Goal: Task Accomplishment & Management: Complete application form

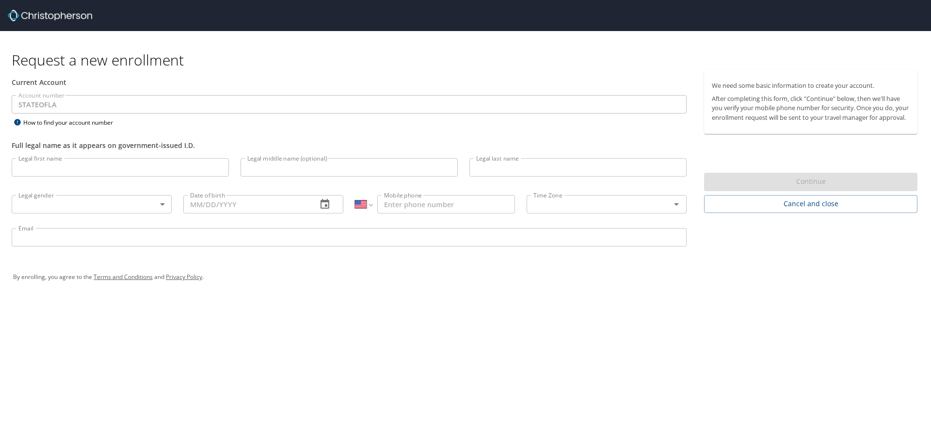
select select "US"
click at [70, 165] on input "Legal first name" at bounding box center [120, 167] width 217 height 18
type input "[PERSON_NAME]"
type input "Y"
type input "[PERSON_NAME]"
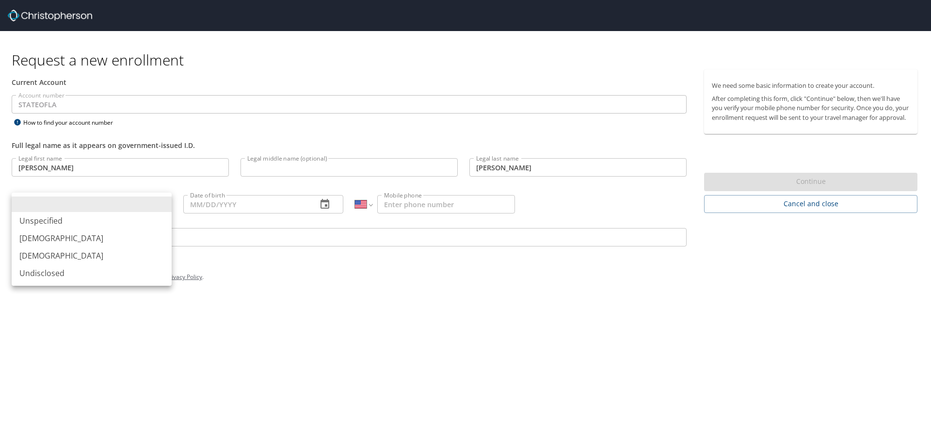
click at [138, 206] on body "Request a new enrollment Current Account Account number STATEOFLA Account numbe…" at bounding box center [465, 221] width 931 height 442
click at [98, 252] on li "[DEMOGRAPHIC_DATA]" at bounding box center [92, 255] width 160 height 17
type input "[DEMOGRAPHIC_DATA]"
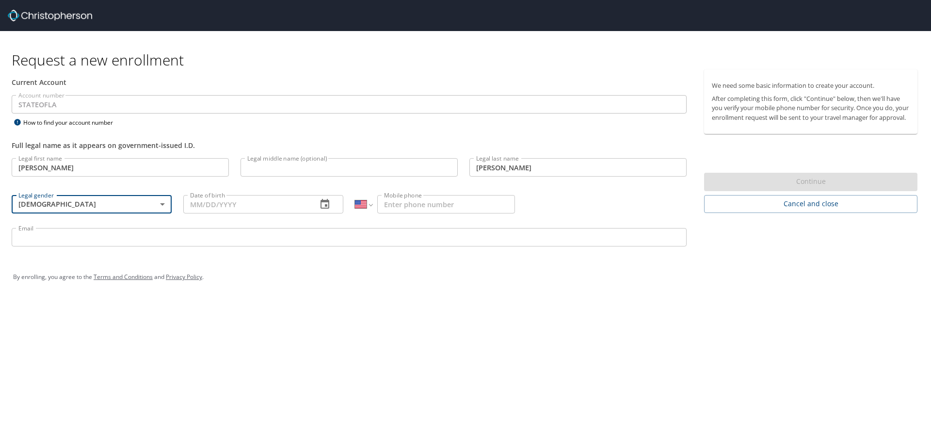
click at [212, 207] on input "Date of birth" at bounding box center [246, 204] width 126 height 18
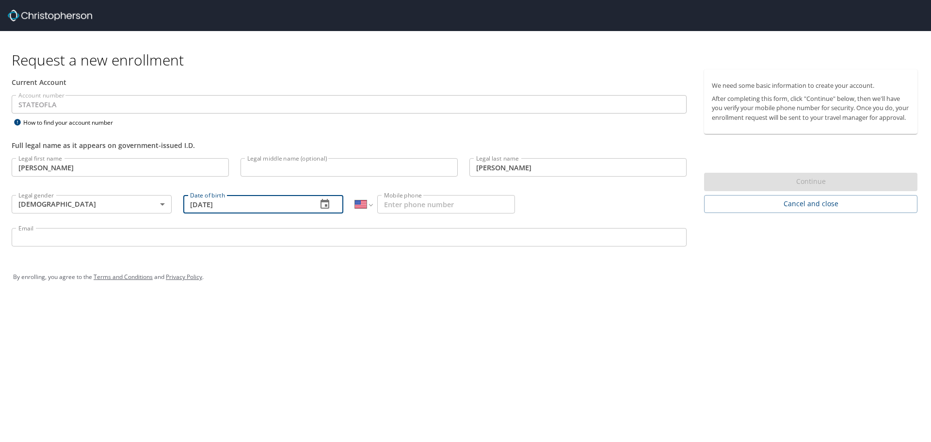
type input "[DATE]"
click at [414, 207] on input "Mobile phone" at bounding box center [446, 204] width 138 height 18
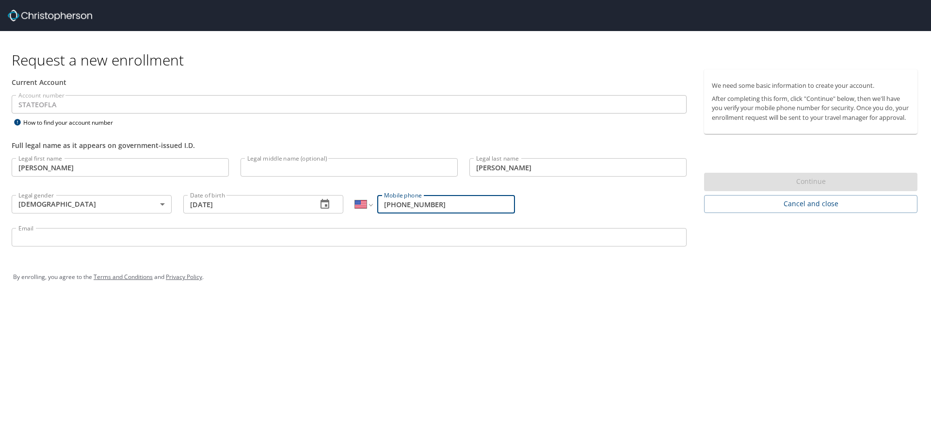
type input "[PHONE_NUMBER]"
click at [408, 234] on input "Email" at bounding box center [349, 237] width 675 height 18
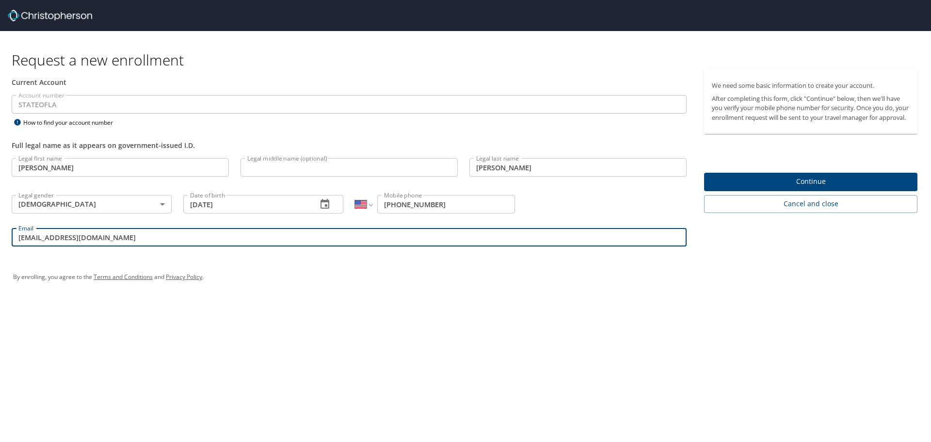
type input "[EMAIL_ADDRESS][DOMAIN_NAME]"
drag, startPoint x: 89, startPoint y: 239, endPoint x: -42, endPoint y: 239, distance: 131.0
click at [0, 239] on html "Request a new enrollment Current Account Account number STATEOFLA Account numbe…" at bounding box center [465, 221] width 931 height 442
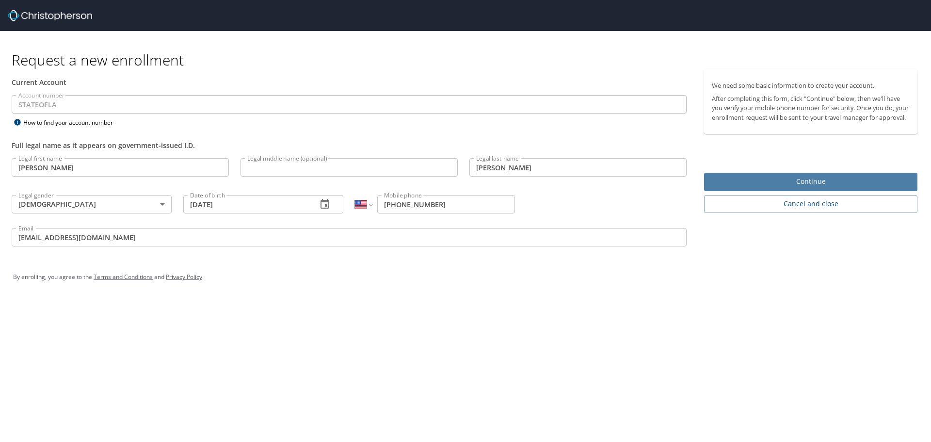
click at [729, 187] on span "Continue" at bounding box center [811, 182] width 198 height 12
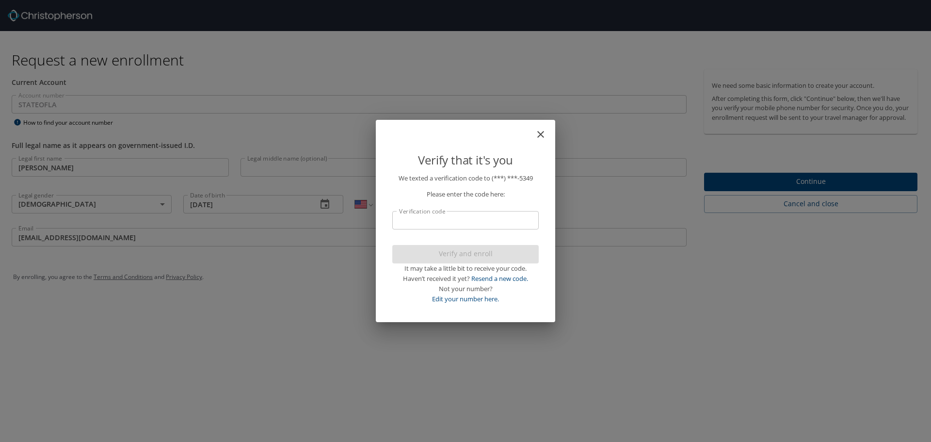
click at [432, 220] on input "Verification code" at bounding box center [465, 220] width 146 height 18
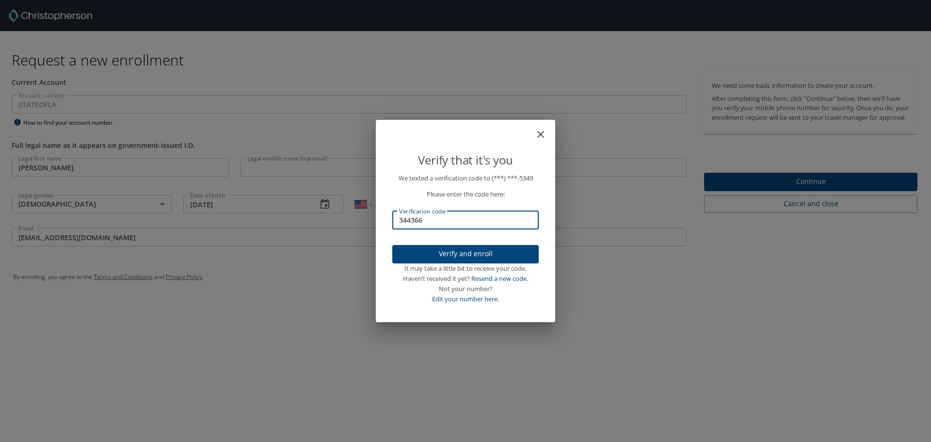
type input "344366"
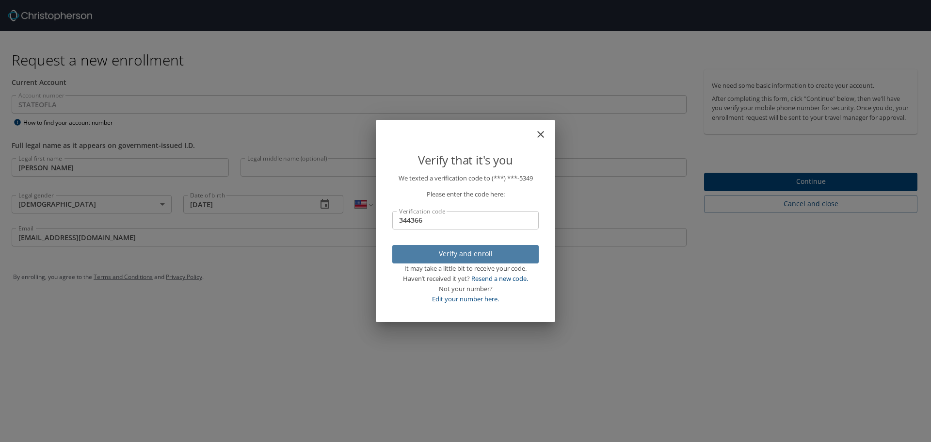
click at [484, 254] on span "Verify and enroll" at bounding box center [465, 254] width 131 height 12
click at [622, 320] on div "Verify that it's you We texted a verification code to (***) ***- 5349 Please en…" at bounding box center [465, 221] width 931 height 442
click at [786, 191] on div "Verify that it's you We texted a verification code to (***) ***- 5349 Please en…" at bounding box center [465, 221] width 931 height 442
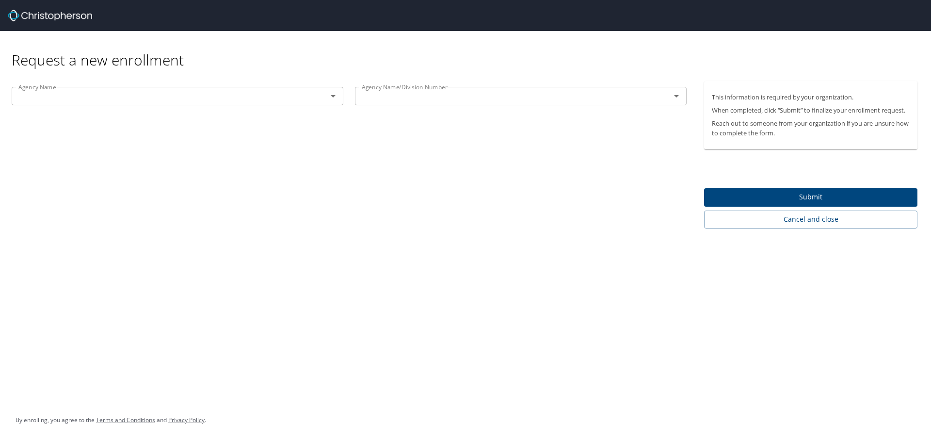
click at [331, 94] on icon "Open" at bounding box center [333, 96] width 12 height 12
click at [161, 102] on input "LSU HEALTH SCIENCES CTR NO SCH OF ALLIED HEALTH" at bounding box center [163, 96] width 297 height 13
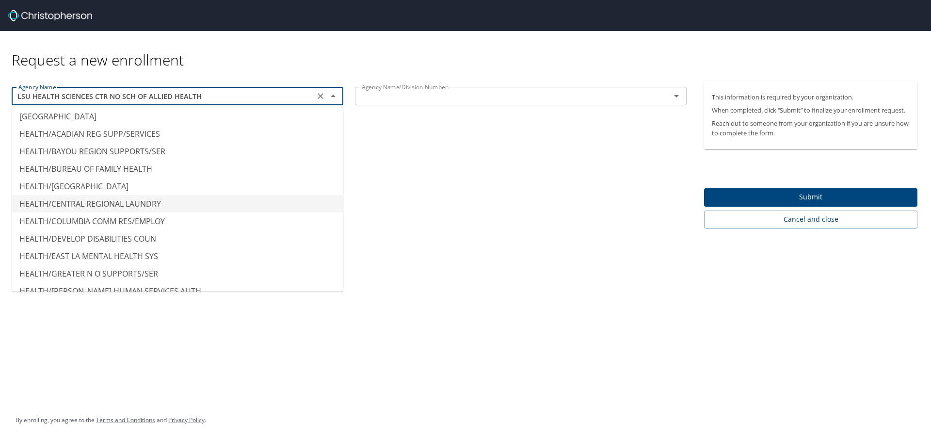
scroll to position [2377, 0]
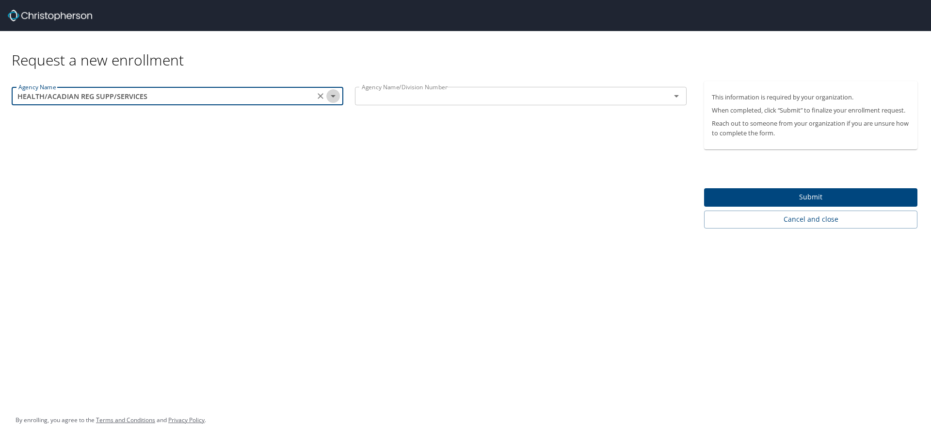
click at [336, 96] on icon "Open" at bounding box center [333, 96] width 12 height 12
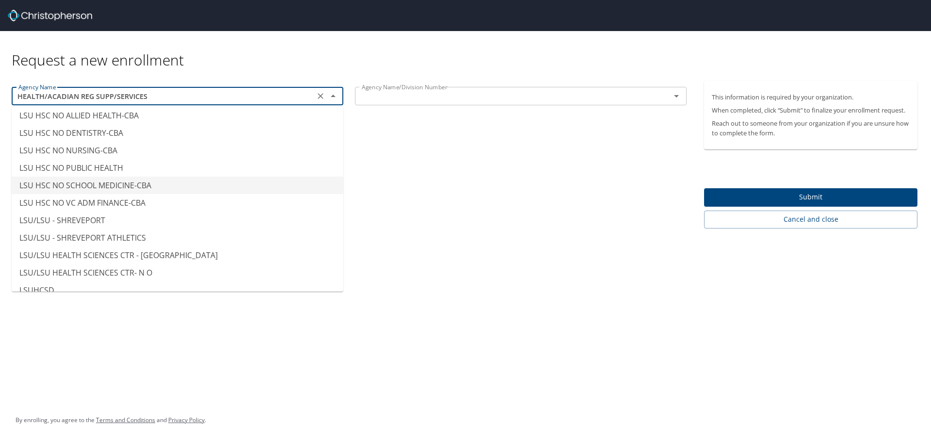
scroll to position [4753, 0]
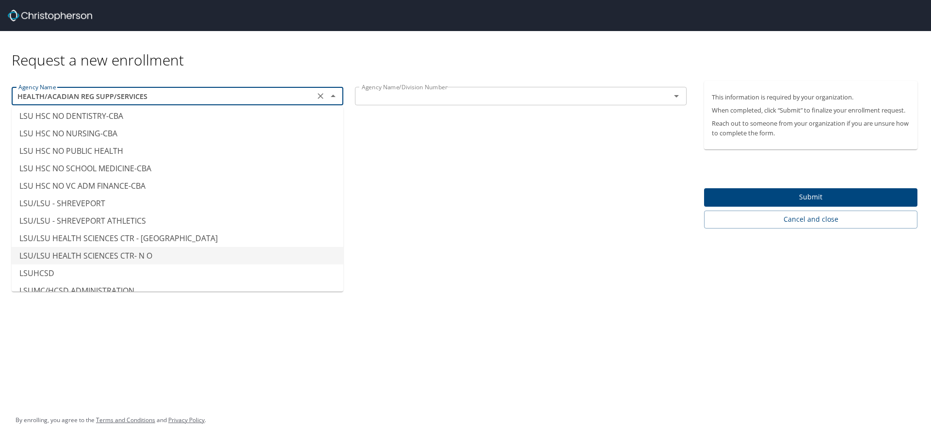
click at [187, 252] on li "LSU/LSU HEALTH SCIENCES CTR- N O" at bounding box center [178, 255] width 332 height 17
type input "LSU/LSU HEALTH SCIENCES CTR- N O"
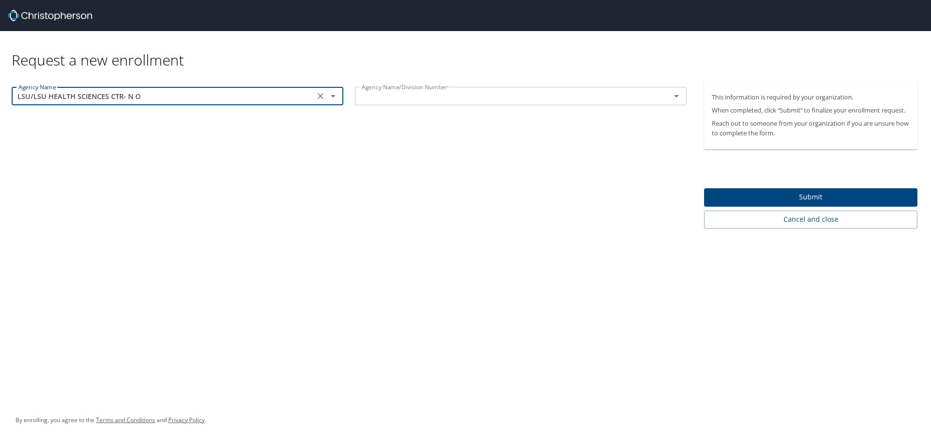
click at [401, 99] on input "text" at bounding box center [506, 96] width 297 height 13
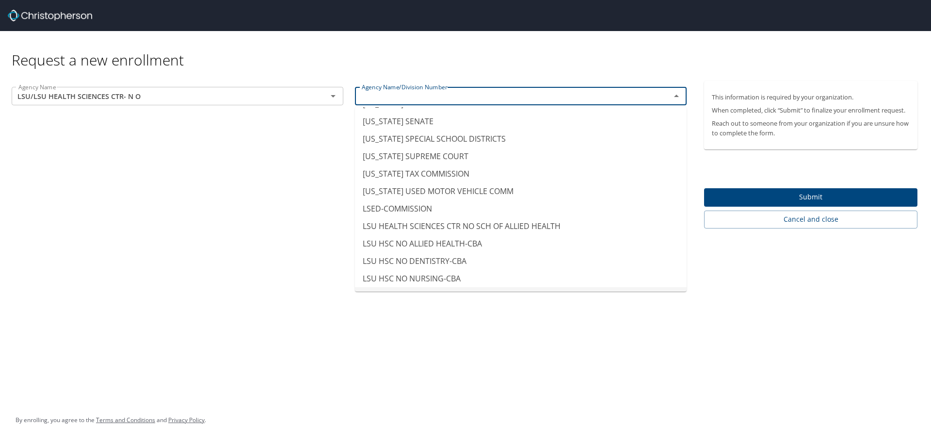
scroll to position [4574, 0]
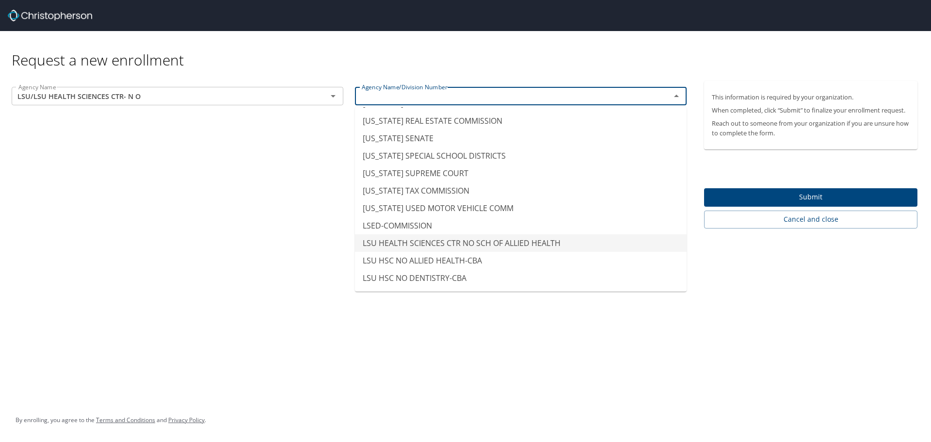
click at [223, 226] on div "Agency Name LSU/LSU HEALTH SCIENCES CTR- N O Agency Name Agency Name/Division N…" at bounding box center [349, 154] width 698 height 147
type input "LSU HEALTH SCIENCES CTR NO SCH OF ALLIED HEALTH"
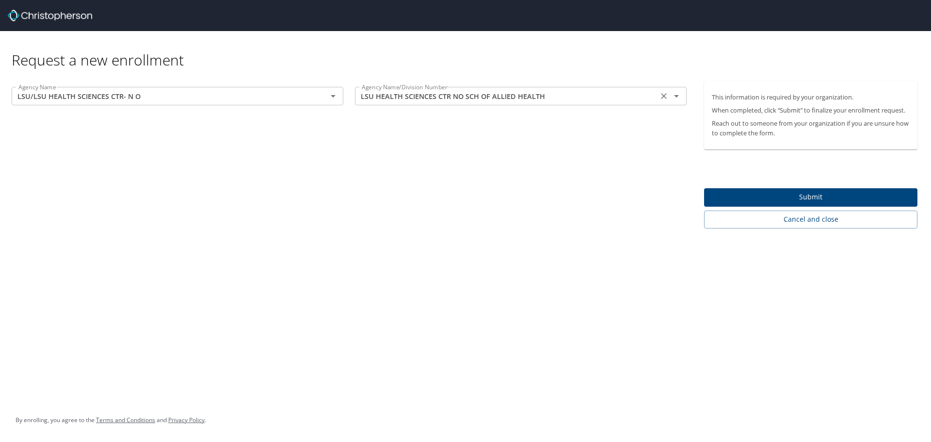
click at [491, 99] on input "LSU HEALTH SCIENCES CTR NO SCH OF ALLIED HEALTH" at bounding box center [506, 96] width 297 height 13
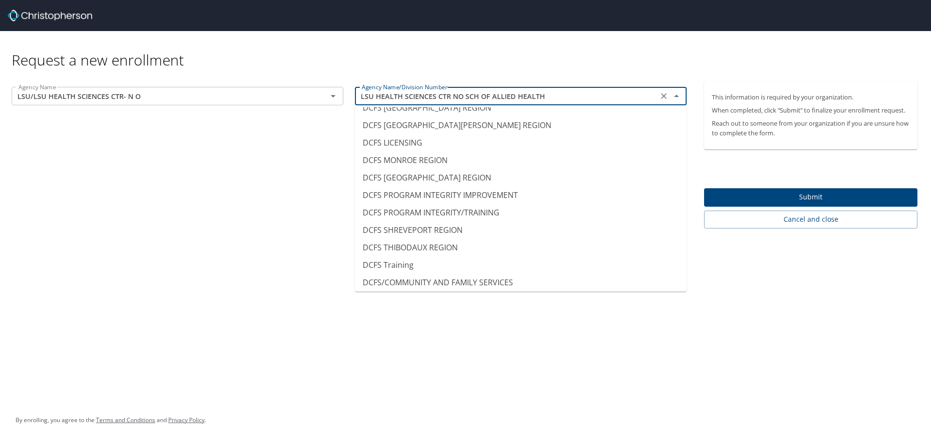
scroll to position [0, 0]
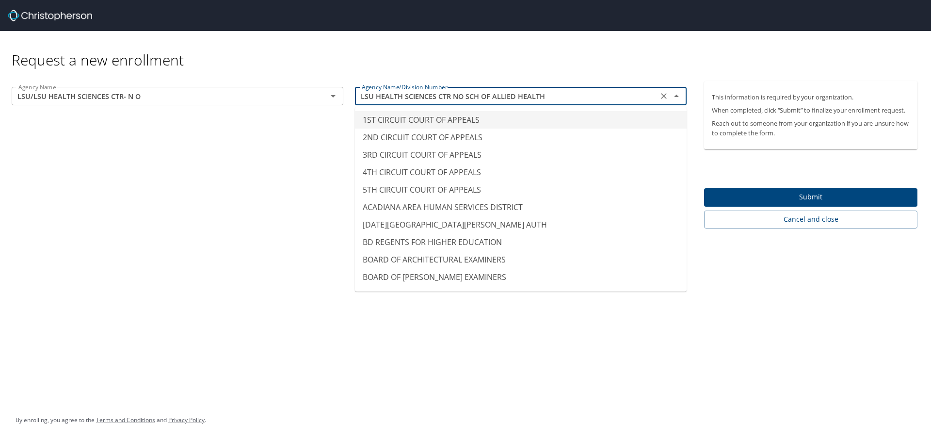
click at [664, 97] on icon "Clear" at bounding box center [664, 96] width 6 height 6
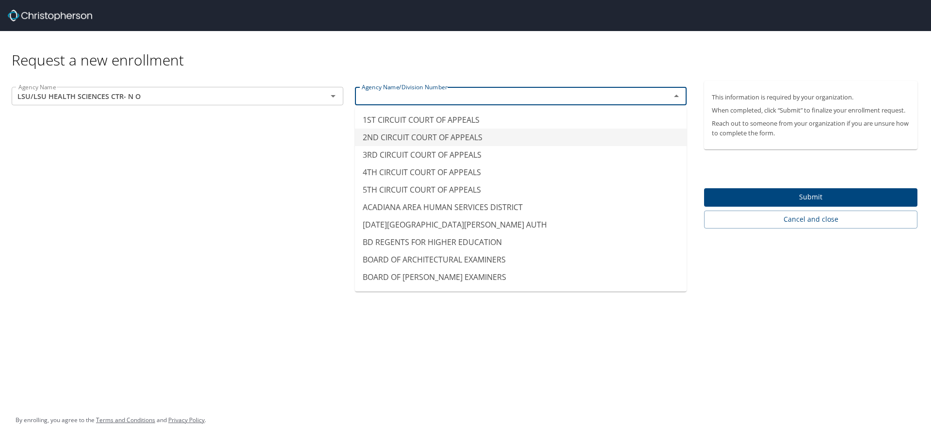
click at [331, 174] on div "Agency Name LSU/LSU HEALTH SCIENCES CTR- N O Agency Name Agency Name/Division N…" at bounding box center [349, 154] width 698 height 147
type input "2ND CIRCUIT COURT OF APPEALS"
click at [590, 95] on input "2ND CIRCUIT COURT OF APPEALS" at bounding box center [506, 96] width 297 height 13
click at [666, 96] on icon "Clear" at bounding box center [664, 96] width 10 height 10
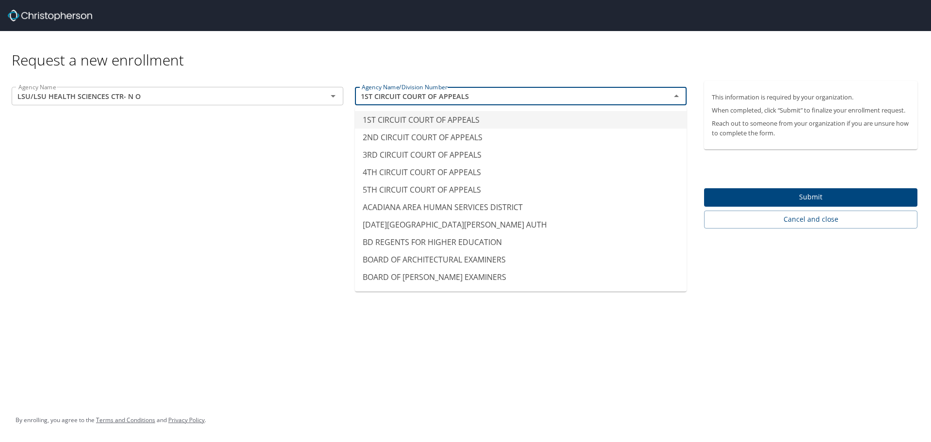
click at [749, 294] on div "Request a new enrollment Agency Name LSU/LSU HEALTH SCIENCES CTR- N O Agency Na…" at bounding box center [465, 221] width 931 height 442
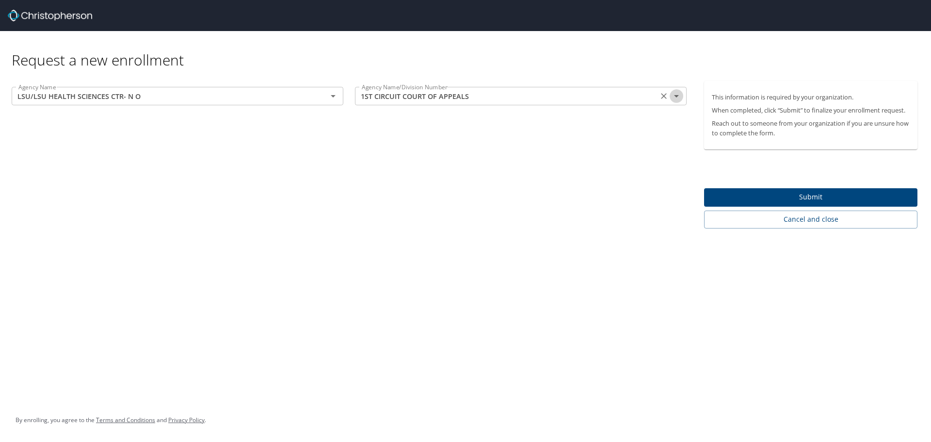
click at [672, 94] on icon "Open" at bounding box center [677, 96] width 12 height 12
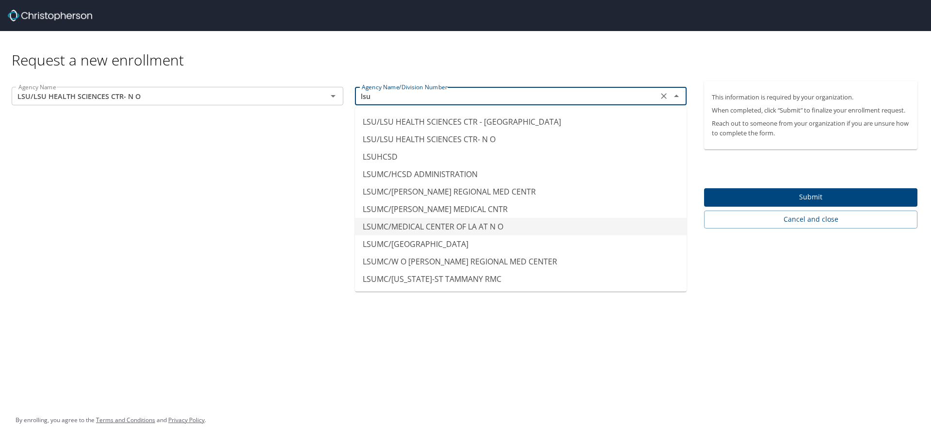
scroll to position [107, 0]
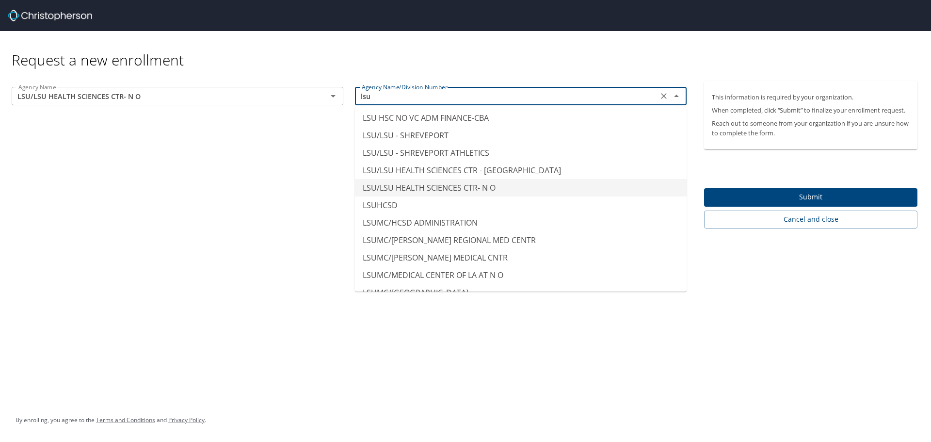
click at [410, 188] on li "LSU/LSU HEALTH SCIENCES CTR- N O" at bounding box center [521, 187] width 332 height 17
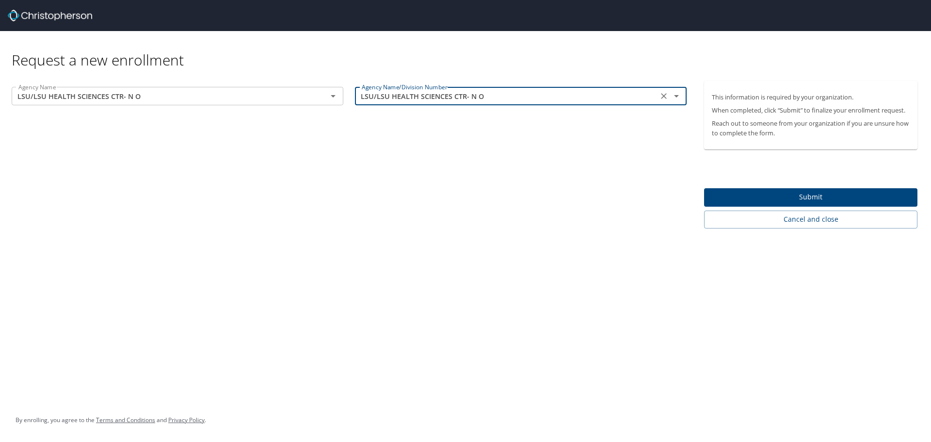
type input "LSU/LSU HEALTH SCIENCES CTR- N O"
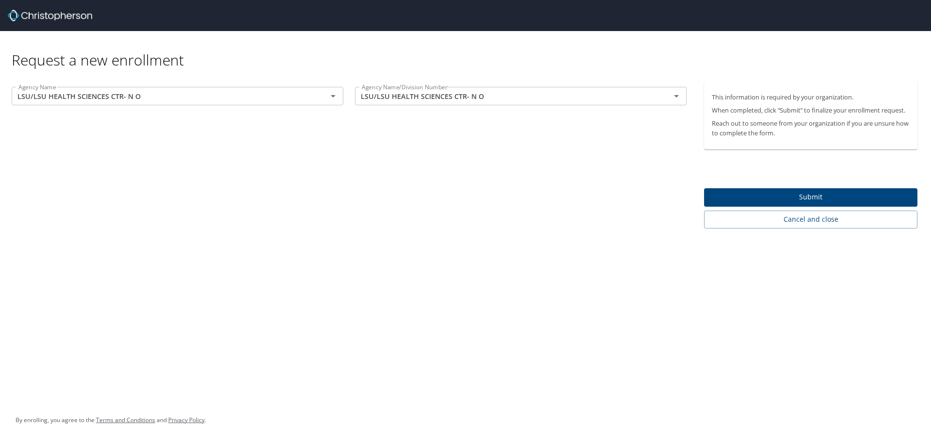
click at [283, 211] on div "Agency Name LSU/LSU HEALTH SCIENCES CTR- N O Agency Name Agency Name/Division N…" at bounding box center [349, 154] width 698 height 147
click at [733, 193] on span "Submit" at bounding box center [811, 197] width 198 height 12
